Goal: Transaction & Acquisition: Purchase product/service

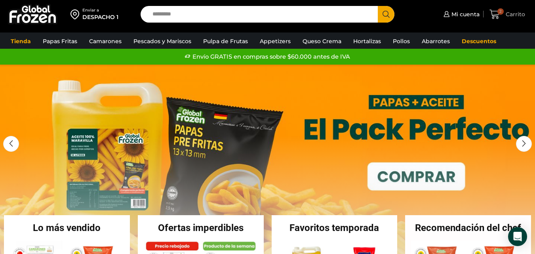
click at [500, 10] on span "2" at bounding box center [501, 11] width 6 height 6
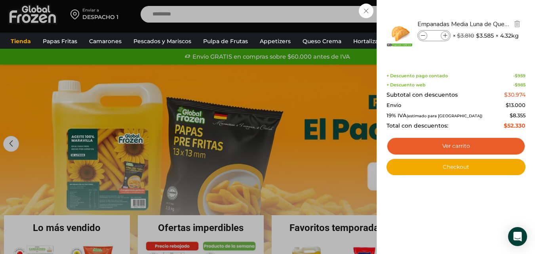
click at [423, 37] on icon at bounding box center [423, 36] width 4 height 4
type input "*"
click at [423, 37] on icon at bounding box center [423, 36] width 4 height 4
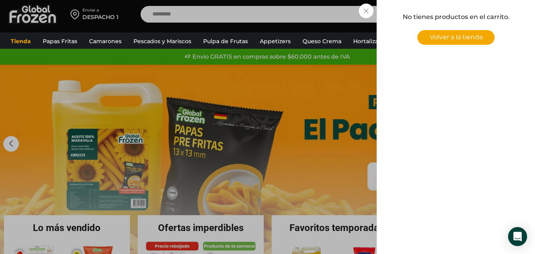
click at [488, 10] on div "0 Carrito 0 0 Shopping Cart No tienes productos en el carrito. Volver a la tien…" at bounding box center [508, 14] width 40 height 19
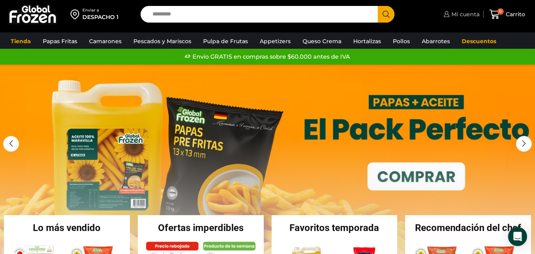
click at [466, 19] on link "Mi cuenta" at bounding box center [461, 14] width 38 height 16
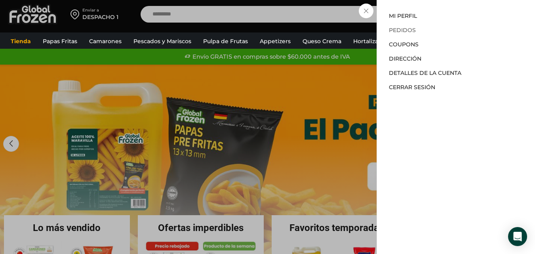
click at [397, 31] on link "Pedidos" at bounding box center [402, 30] width 27 height 7
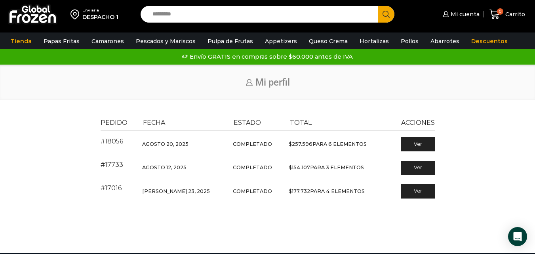
click at [57, 17] on img at bounding box center [33, 14] width 50 height 21
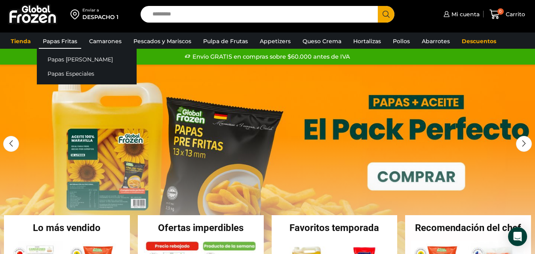
click at [68, 46] on link "Papas Fritas" at bounding box center [60, 41] width 42 height 15
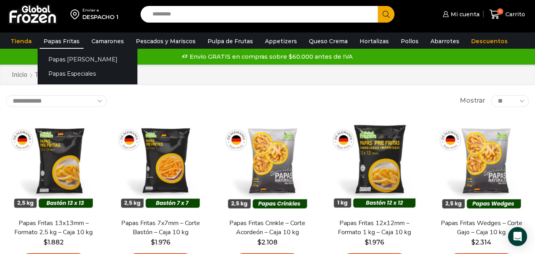
click at [69, 42] on link "Papas Fritas" at bounding box center [62, 41] width 44 height 15
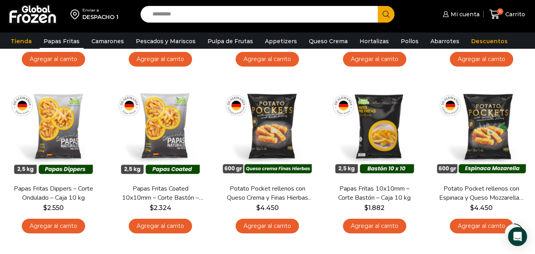
scroll to position [206, 0]
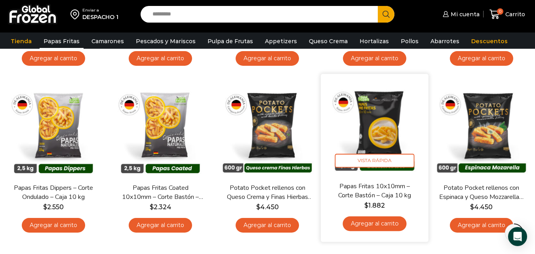
click at [378, 221] on link "Agregar al carrito" at bounding box center [375, 223] width 64 height 15
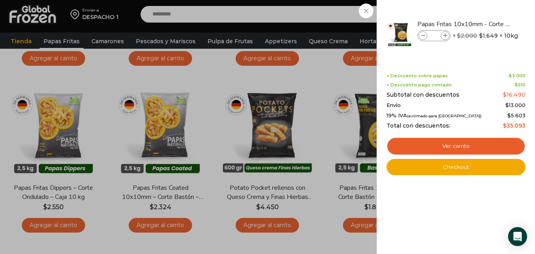
click at [488, 24] on div "1 Carrito 1 1 Shopping Cart *" at bounding box center [508, 14] width 40 height 19
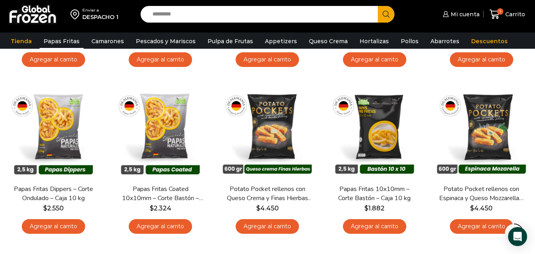
scroll to position [215, 0]
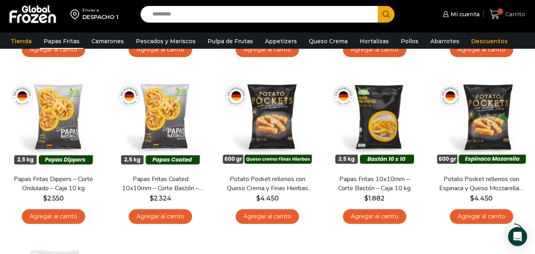
click at [503, 21] on link "1 Carrito" at bounding box center [508, 14] width 40 height 19
click at [500, 15] on div "1 Carrito 1 1 Shopping Cart *" at bounding box center [508, 14] width 40 height 19
click at [509, 18] on span "Carrito" at bounding box center [514, 14] width 22 height 8
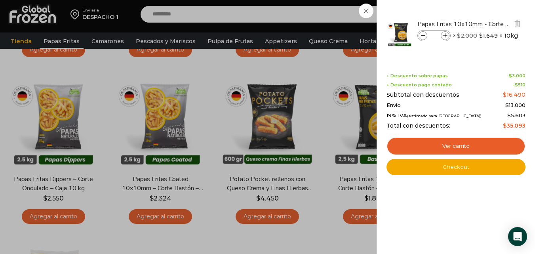
click at [436, 38] on input "*" at bounding box center [434, 35] width 12 height 9
type input "**"
click at [495, 223] on div "1 Shopping Cart Papas Fritas 10x10mm - Corte Bastón - Caja 10 kg Papas Fritas 1…" at bounding box center [456, 127] width 139 height 230
click at [488, 24] on div "30 Carrito 30 30 Shopping Cart" at bounding box center [508, 14] width 40 height 19
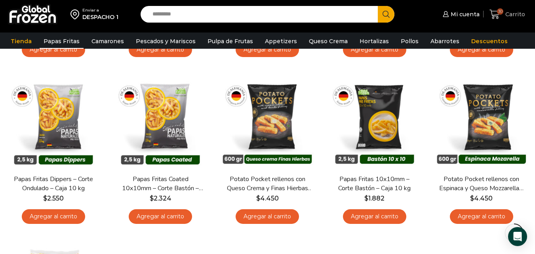
click at [501, 20] on link "30 Carrito" at bounding box center [508, 14] width 40 height 19
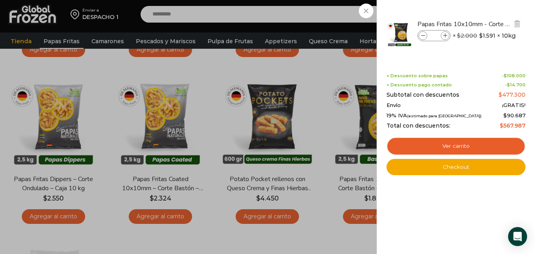
click at [434, 34] on input "**" at bounding box center [434, 35] width 12 height 9
type input "*"
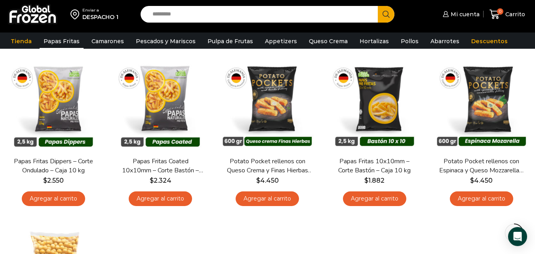
scroll to position [242, 0]
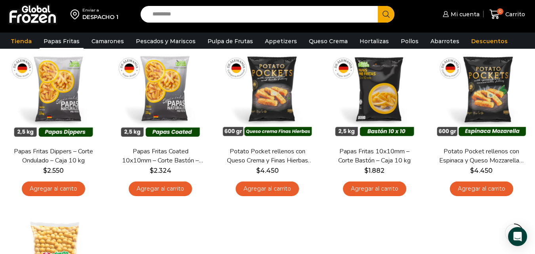
drag, startPoint x: 0, startPoint y: 0, endPoint x: 540, endPoint y: 123, distance: 554.2
click at [535, 123] on html "WordPress WooCommerce Themes Enviar a DESPACHO 1 Search input Search Mi cuenta" at bounding box center [267, 182] width 535 height 849
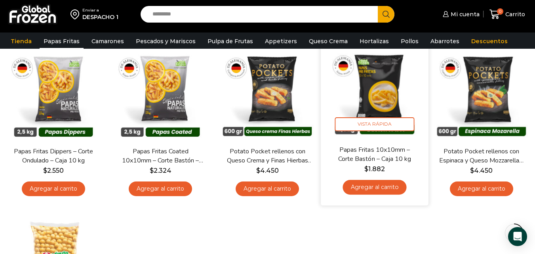
click at [378, 191] on link "Agregar al carrito" at bounding box center [375, 187] width 64 height 15
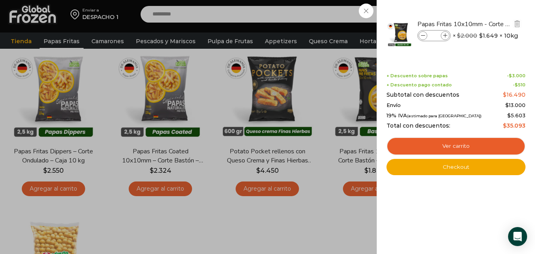
click at [436, 34] on input "*" at bounding box center [434, 35] width 12 height 9
type input "**"
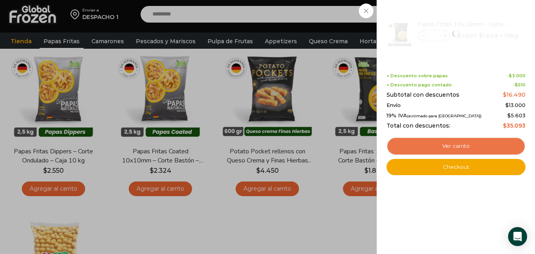
click at [447, 146] on link "Ver carrito" at bounding box center [456, 146] width 139 height 18
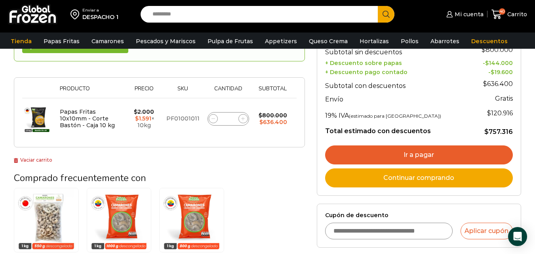
scroll to position [112, 0]
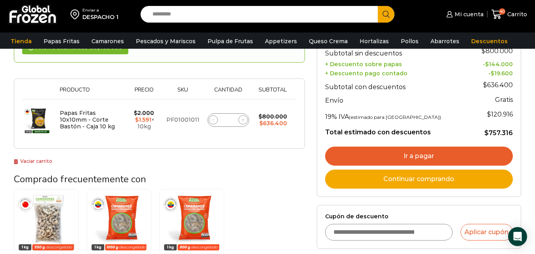
drag, startPoint x: 540, startPoint y: 29, endPoint x: 541, endPoint y: 73, distance: 44.0
click at [535, 73] on html "WordPress WooCommerce Themes Enviar a DESPACHO 1 Search input Search Mi cuenta" at bounding box center [267, 198] width 535 height 621
click at [227, 118] on input "**" at bounding box center [228, 119] width 11 height 11
type input "**"
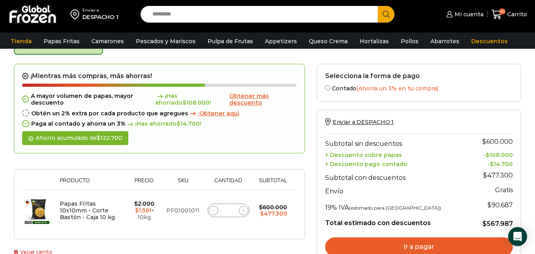
scroll to position [45, 0]
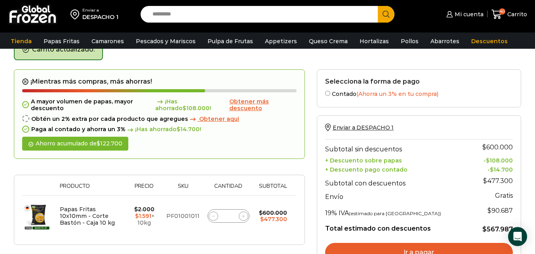
click at [220, 121] on span "Obtener aqui" at bounding box center [219, 118] width 40 height 7
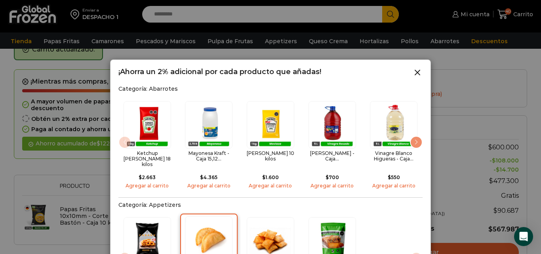
click at [202, 225] on img "2 / 4" at bounding box center [209, 240] width 48 height 48
click at [210, 240] on img "2 / 4" at bounding box center [209, 240] width 48 height 48
drag, startPoint x: 339, startPoint y: 72, endPoint x: 529, endPoint y: 154, distance: 206.6
click at [309, 69] on form "¡Mientras más compras, más ahorras! A mayor volumen de papas, mayor descuento ¡…" at bounding box center [161, 156] width 295 height 175
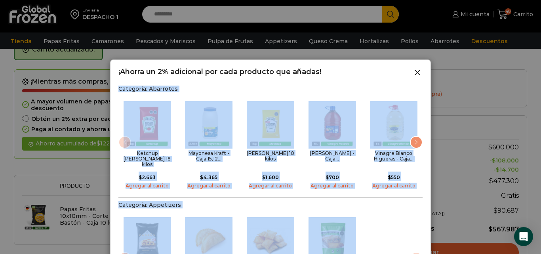
click at [77, 170] on div at bounding box center [270, 127] width 541 height 254
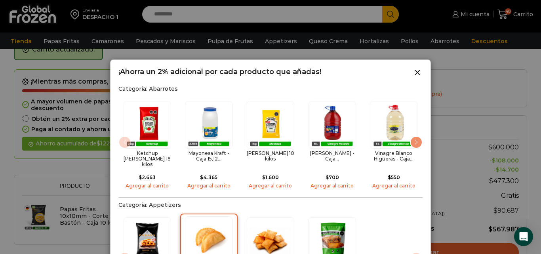
click at [207, 236] on img "2 / 4" at bounding box center [209, 240] width 48 height 48
click at [480, 185] on div at bounding box center [270, 127] width 541 height 254
click at [421, 77] on icon at bounding box center [418, 73] width 10 height 10
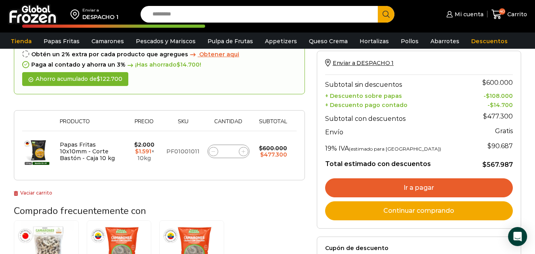
scroll to position [106, 0]
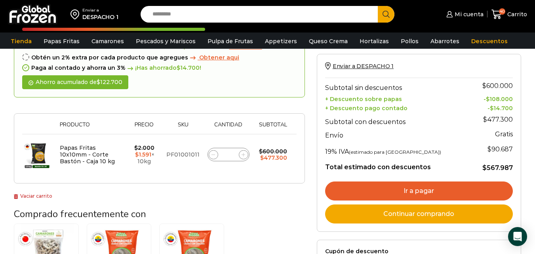
click at [215, 60] on span "Obtener aqui" at bounding box center [219, 57] width 40 height 7
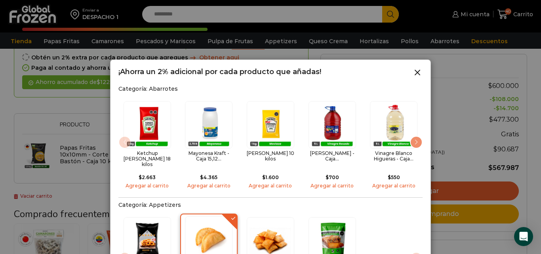
click at [211, 245] on img "2 / 4" at bounding box center [209, 240] width 48 height 48
click at [235, 12] on div at bounding box center [270, 127] width 541 height 254
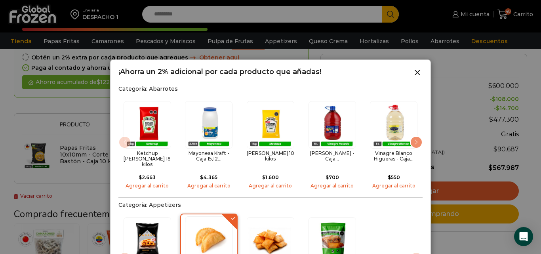
click at [421, 74] on icon at bounding box center [418, 73] width 10 height 10
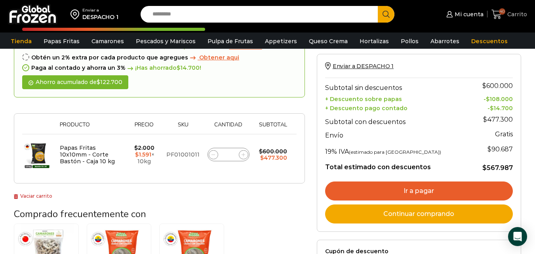
click at [503, 22] on link "40 Carrito" at bounding box center [510, 14] width 36 height 19
click at [452, 16] on icon at bounding box center [449, 14] width 6 height 6
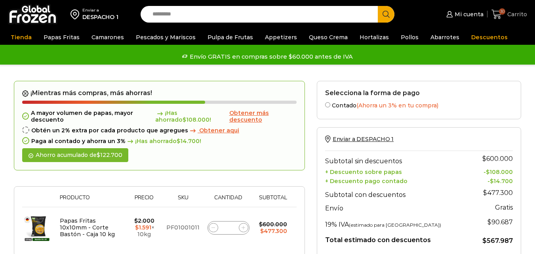
click at [518, 15] on span "Carrito" at bounding box center [516, 14] width 22 height 8
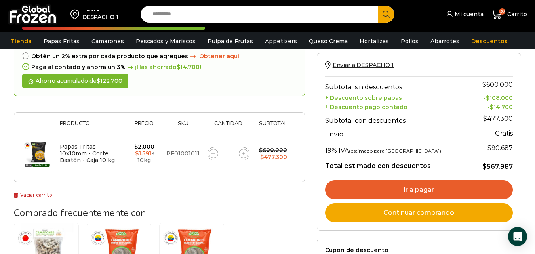
scroll to position [84, 0]
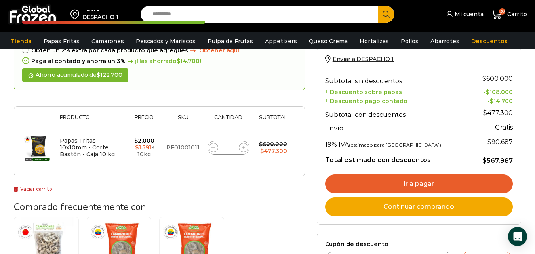
click at [206, 53] on span "Obtener aqui" at bounding box center [219, 50] width 40 height 7
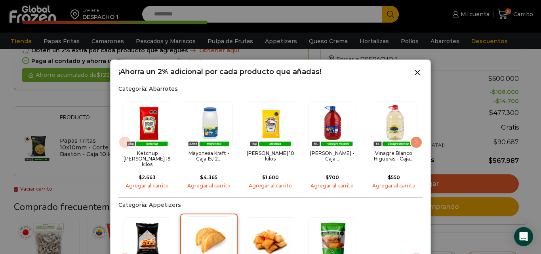
click at [193, 223] on img "2 / 4" at bounding box center [209, 240] width 48 height 48
click at [519, 174] on div at bounding box center [270, 127] width 541 height 254
click at [419, 72] on line at bounding box center [417, 72] width 5 height 5
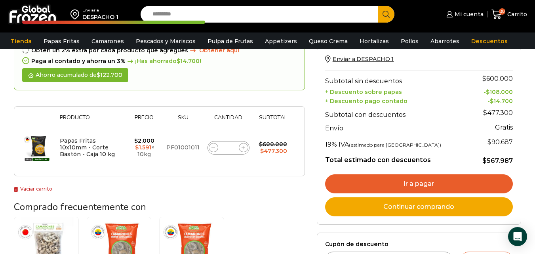
click at [325, 13] on input "Search input" at bounding box center [261, 14] width 225 height 17
click at [325, 16] on input "Search input" at bounding box center [261, 14] width 225 height 17
type input "********"
click at [378, 6] on button "Search" at bounding box center [386, 14] width 17 height 17
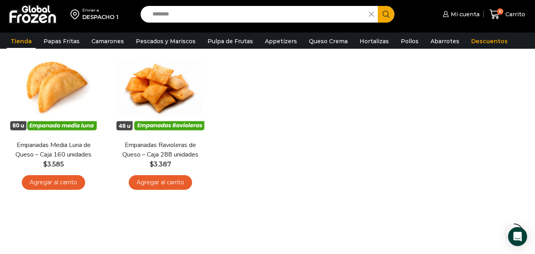
scroll to position [112, 0]
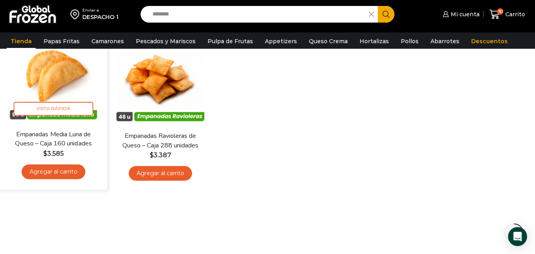
click at [47, 174] on link "Agregar al carrito" at bounding box center [54, 171] width 64 height 15
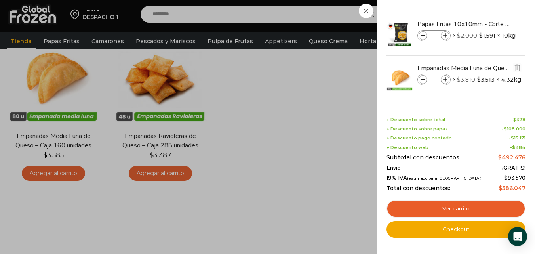
click at [445, 80] on icon at bounding box center [445, 80] width 4 height 4
type input "*"
click at [488, 24] on div "32 [GEOGRAPHIC_DATA] 32 32 Shopping Cart" at bounding box center [508, 14] width 40 height 19
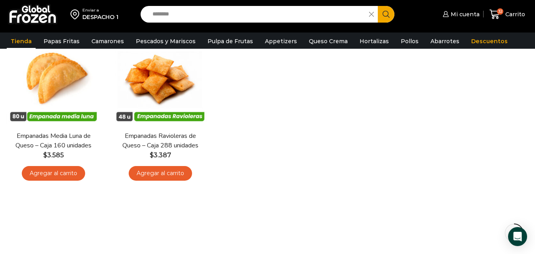
click at [322, 103] on div "En stock [GEOGRAPHIC_DATA] Empanadas Media Luna de Queso – Caja 160 unidades $ …" at bounding box center [267, 108] width 535 height 167
click at [397, 43] on link "Pollos" at bounding box center [410, 41] width 26 height 15
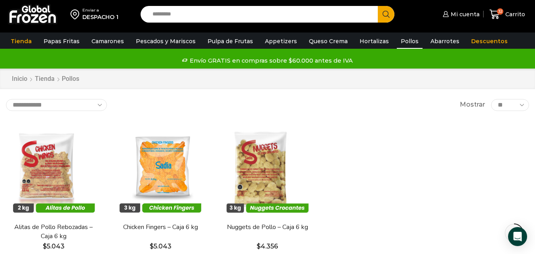
scroll to position [78, 0]
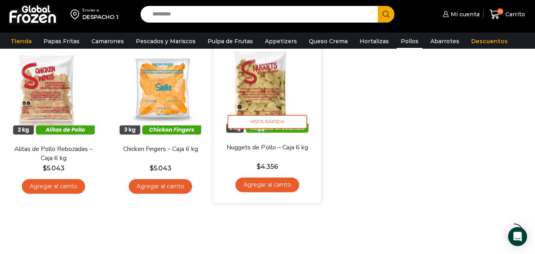
click at [269, 184] on link "Agregar al carrito" at bounding box center [268, 184] width 64 height 15
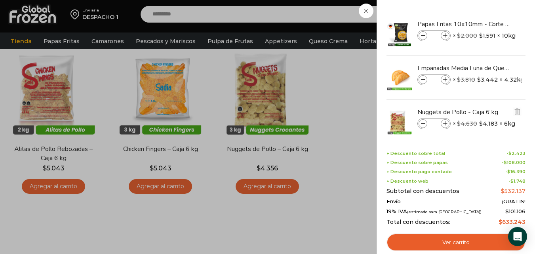
click at [445, 125] on icon at bounding box center [445, 124] width 4 height 4
type input "*"
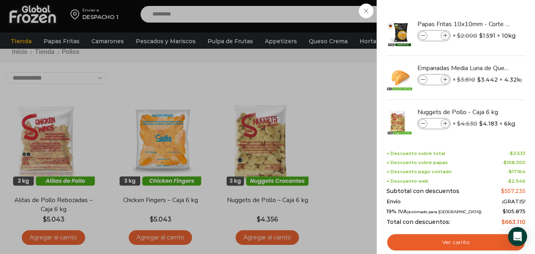
scroll to position [0, 0]
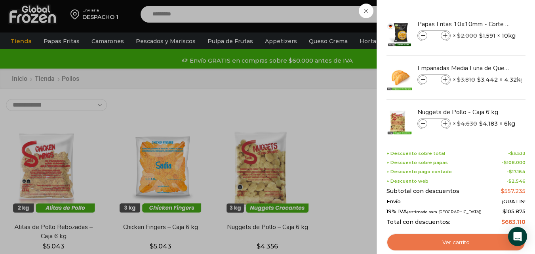
click at [409, 240] on link "Ver carrito" at bounding box center [456, 242] width 139 height 18
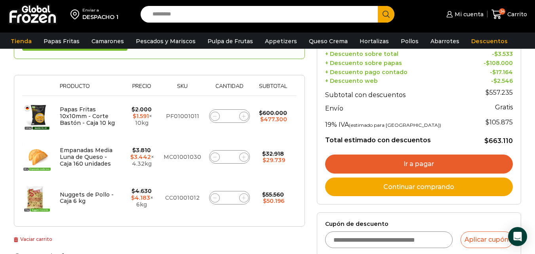
scroll to position [121, 0]
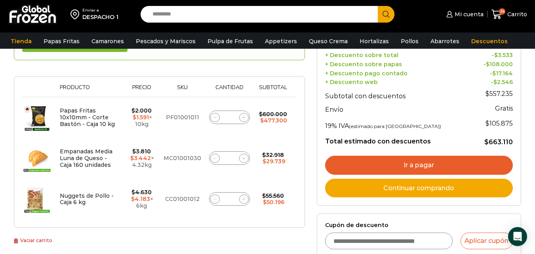
click at [446, 189] on link "Continuar comprando" at bounding box center [419, 188] width 188 height 19
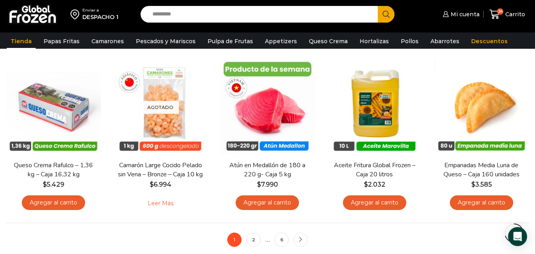
scroll to position [561, 0]
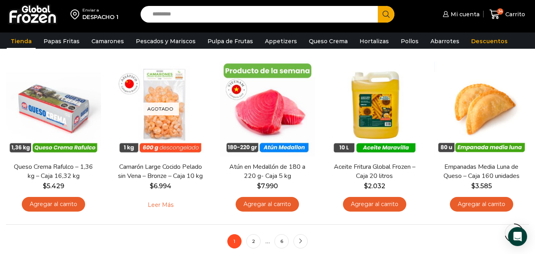
drag, startPoint x: 541, startPoint y: 54, endPoint x: 540, endPoint y: 181, distance: 127.2
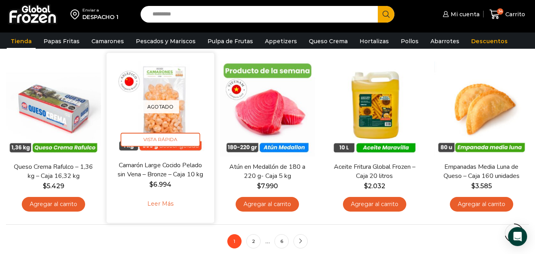
click at [156, 214] on div "Camarón Large Cocido Pelado sin Vena – Bronze – Caja 10 kg $ 6.994 Leer más" at bounding box center [161, 188] width 96 height 56
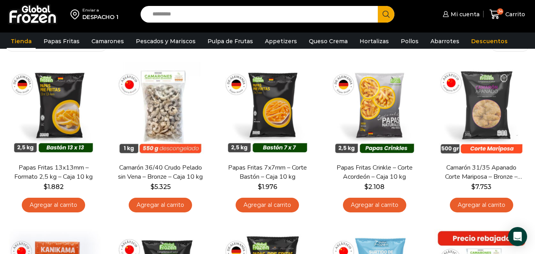
scroll to position [0, 0]
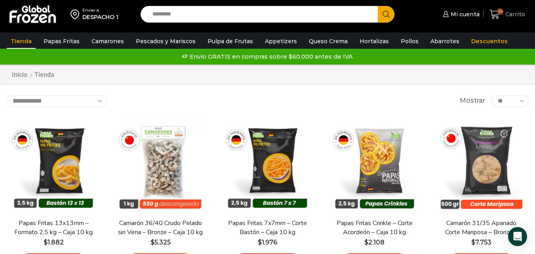
click at [505, 14] on span "Carrito" at bounding box center [514, 14] width 22 height 8
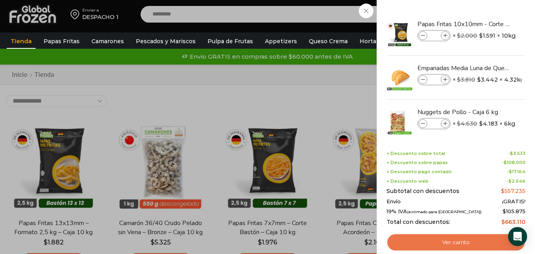
click at [445, 236] on link "Ver carrito" at bounding box center [456, 242] width 139 height 18
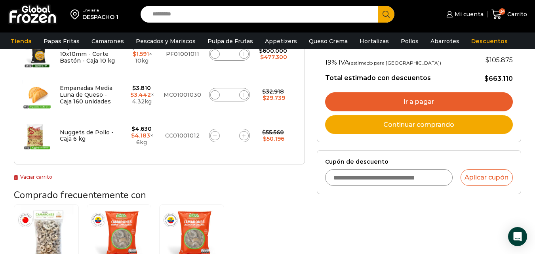
scroll to position [174, 0]
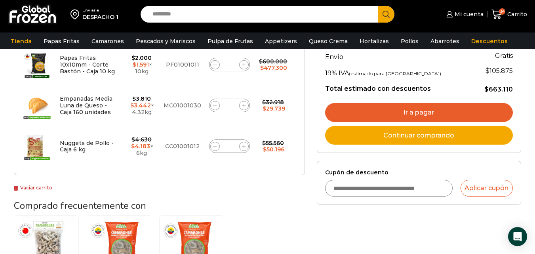
click at [488, 105] on link "Ir a pagar" at bounding box center [419, 112] width 188 height 19
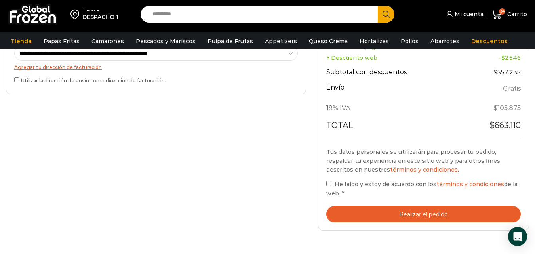
scroll to position [288, 0]
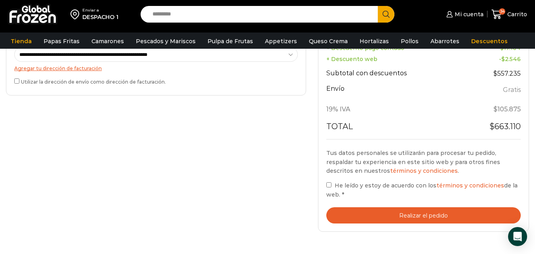
click at [325, 183] on div "Tu pedido Product Papas Fritas 10x10mm - Corte Bastón - Caja 10 kg Papas Fritas…" at bounding box center [423, 31] width 211 height 399
click at [357, 209] on button "Realizar el pedido" at bounding box center [423, 215] width 195 height 16
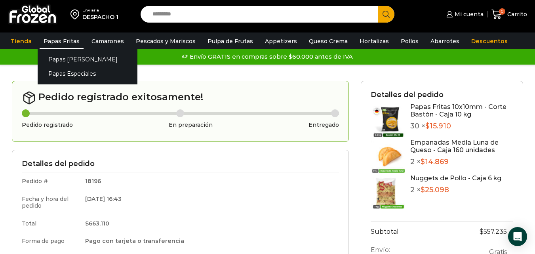
click at [69, 40] on link "Papas Fritas" at bounding box center [62, 41] width 44 height 15
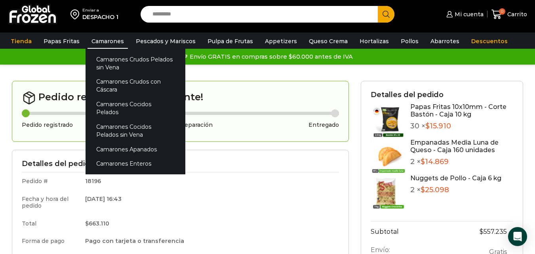
click at [114, 36] on link "Camarones" at bounding box center [108, 41] width 40 height 15
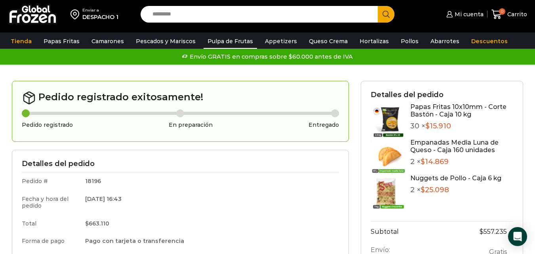
click at [227, 36] on link "Pulpa de Frutas" at bounding box center [230, 41] width 53 height 15
click at [226, 42] on link "Pulpa de Frutas" at bounding box center [230, 41] width 53 height 15
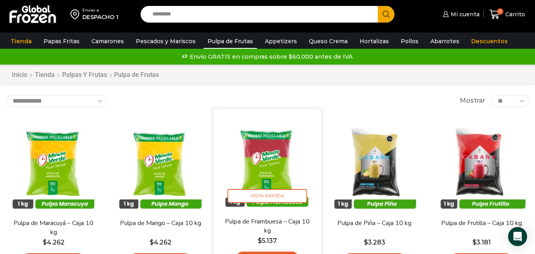
click at [284, 217] on link "Pulpa de Frambuesa – Caja 10 kg" at bounding box center [268, 226] width 86 height 19
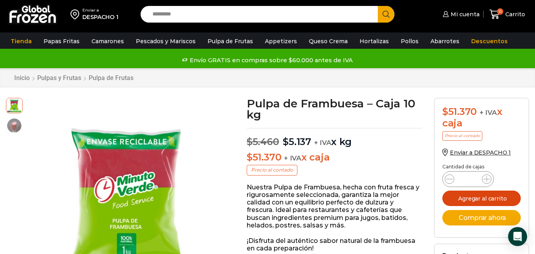
click at [504, 193] on button "Agregar al carrito" at bounding box center [481, 198] width 78 height 15
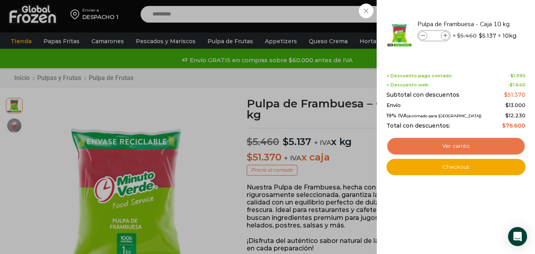
click at [460, 150] on link "Ver carrito" at bounding box center [456, 146] width 139 height 18
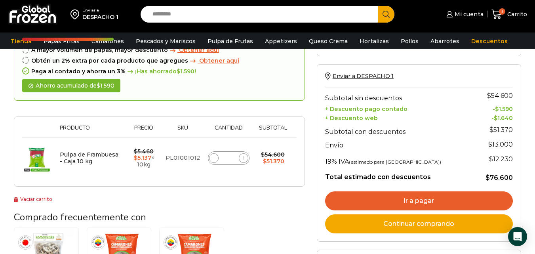
scroll to position [65, 0]
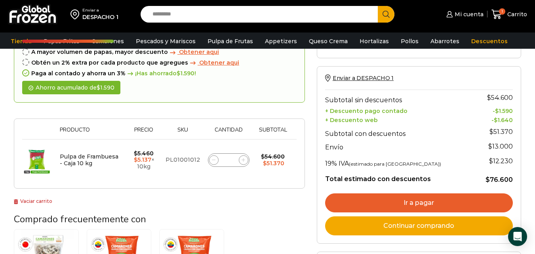
click at [243, 161] on icon at bounding box center [244, 160] width 4 height 4
type input "*"
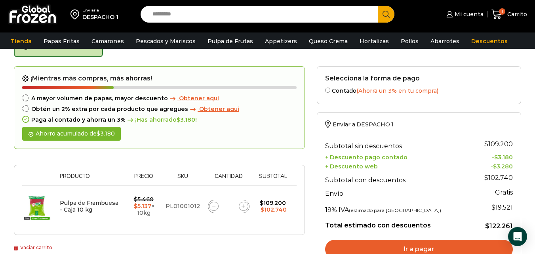
scroll to position [45, 0]
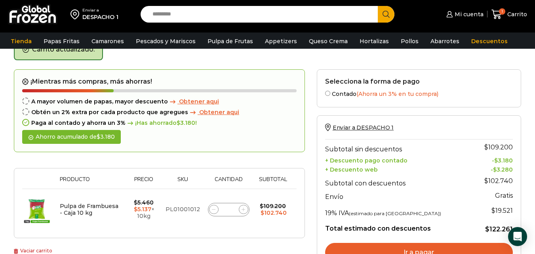
click at [95, 143] on div "Ahorro acumulado de $ 3.180" at bounding box center [71, 137] width 99 height 14
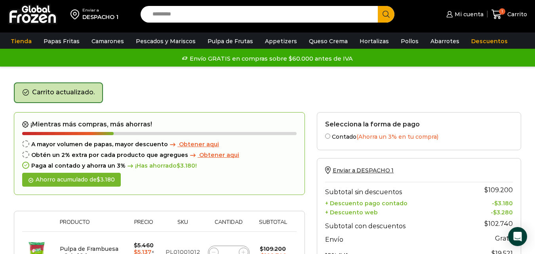
scroll to position [0, 0]
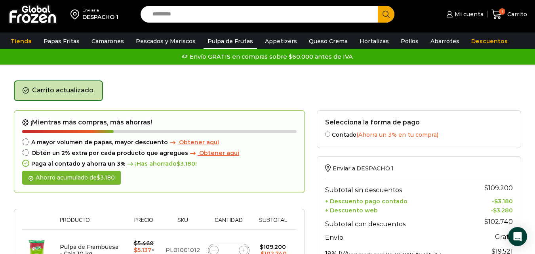
click at [230, 40] on link "Pulpa de Frutas" at bounding box center [230, 41] width 53 height 15
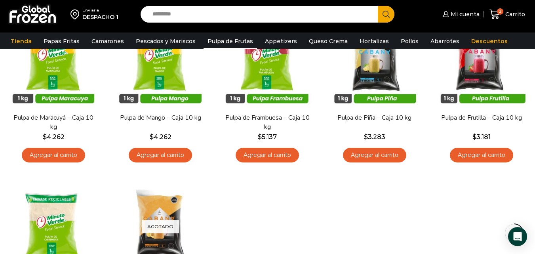
scroll to position [111, 0]
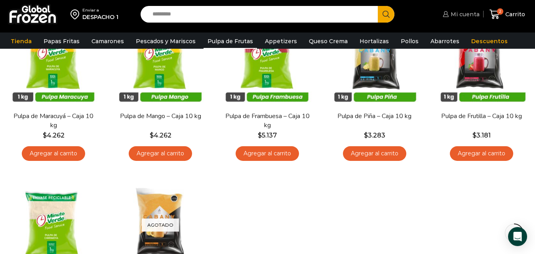
click at [459, 19] on link "Mi cuenta" at bounding box center [460, 14] width 39 height 16
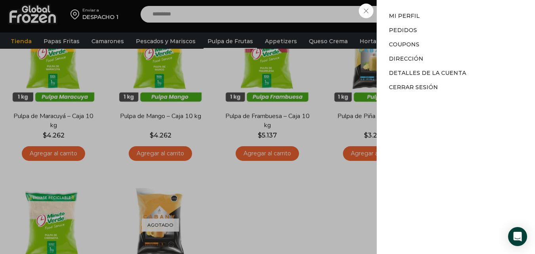
click at [412, 36] on li "Pedidos" at bounding box center [456, 30] width 134 height 14
click at [412, 33] on link "Pedidos" at bounding box center [403, 30] width 28 height 7
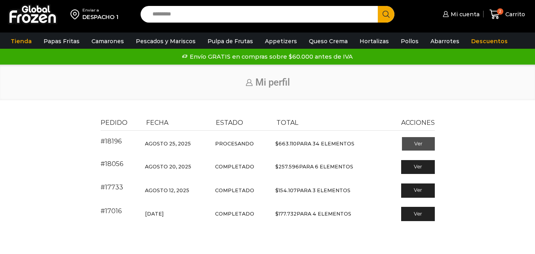
click at [405, 145] on link "Ver" at bounding box center [418, 143] width 33 height 13
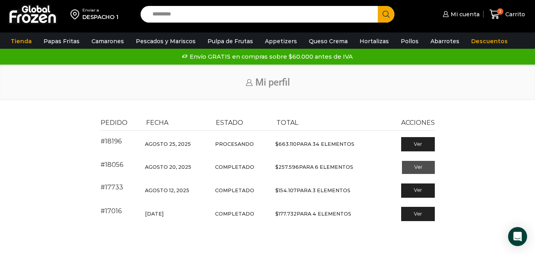
click at [421, 164] on link "Ver" at bounding box center [418, 167] width 33 height 13
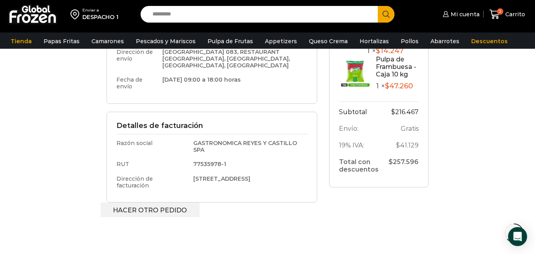
scroll to position [244, 0]
